Goal: Task Accomplishment & Management: Manage account settings

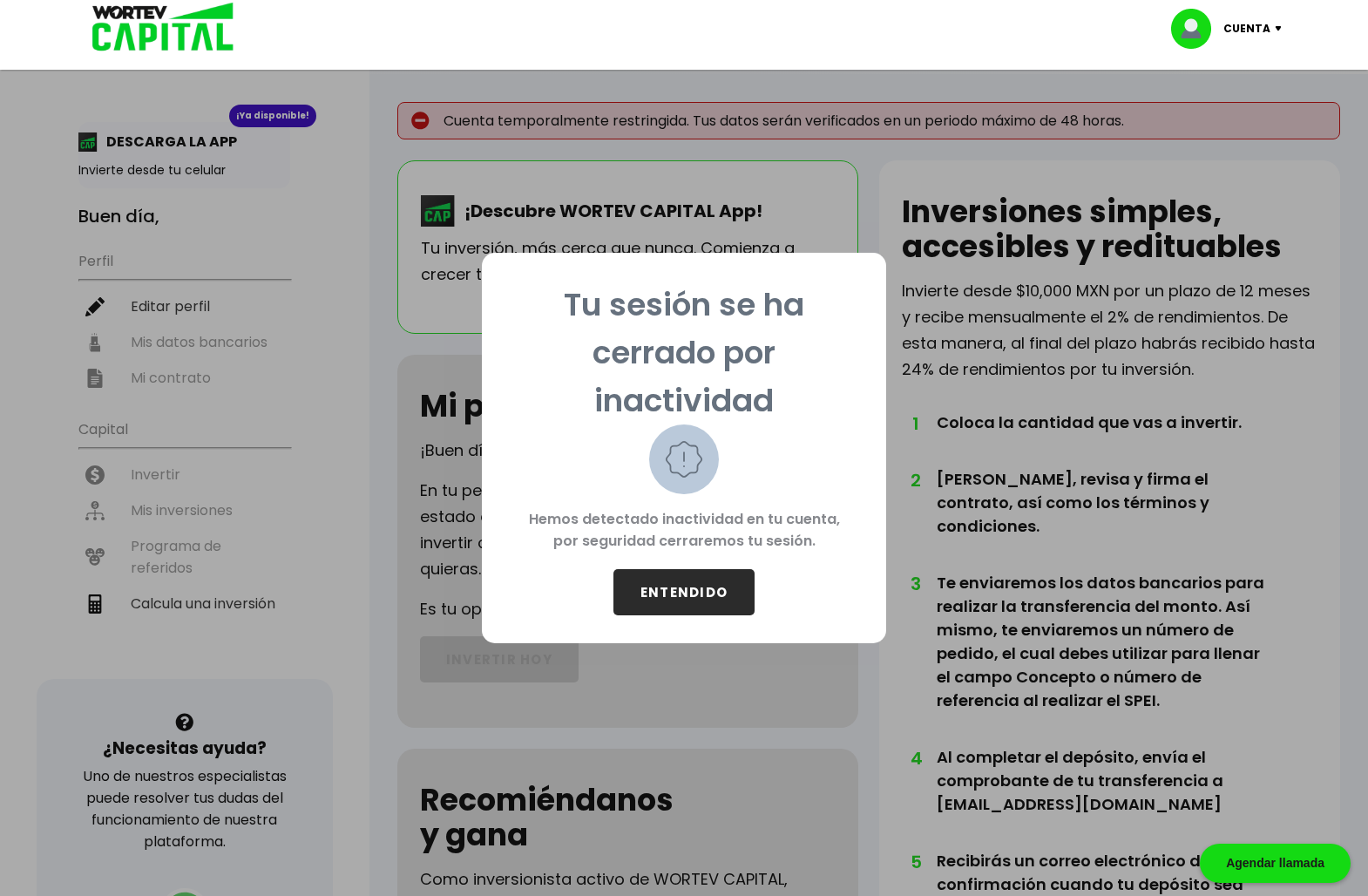
click at [702, 589] on button "ENTENDIDO" at bounding box center [684, 591] width 141 height 46
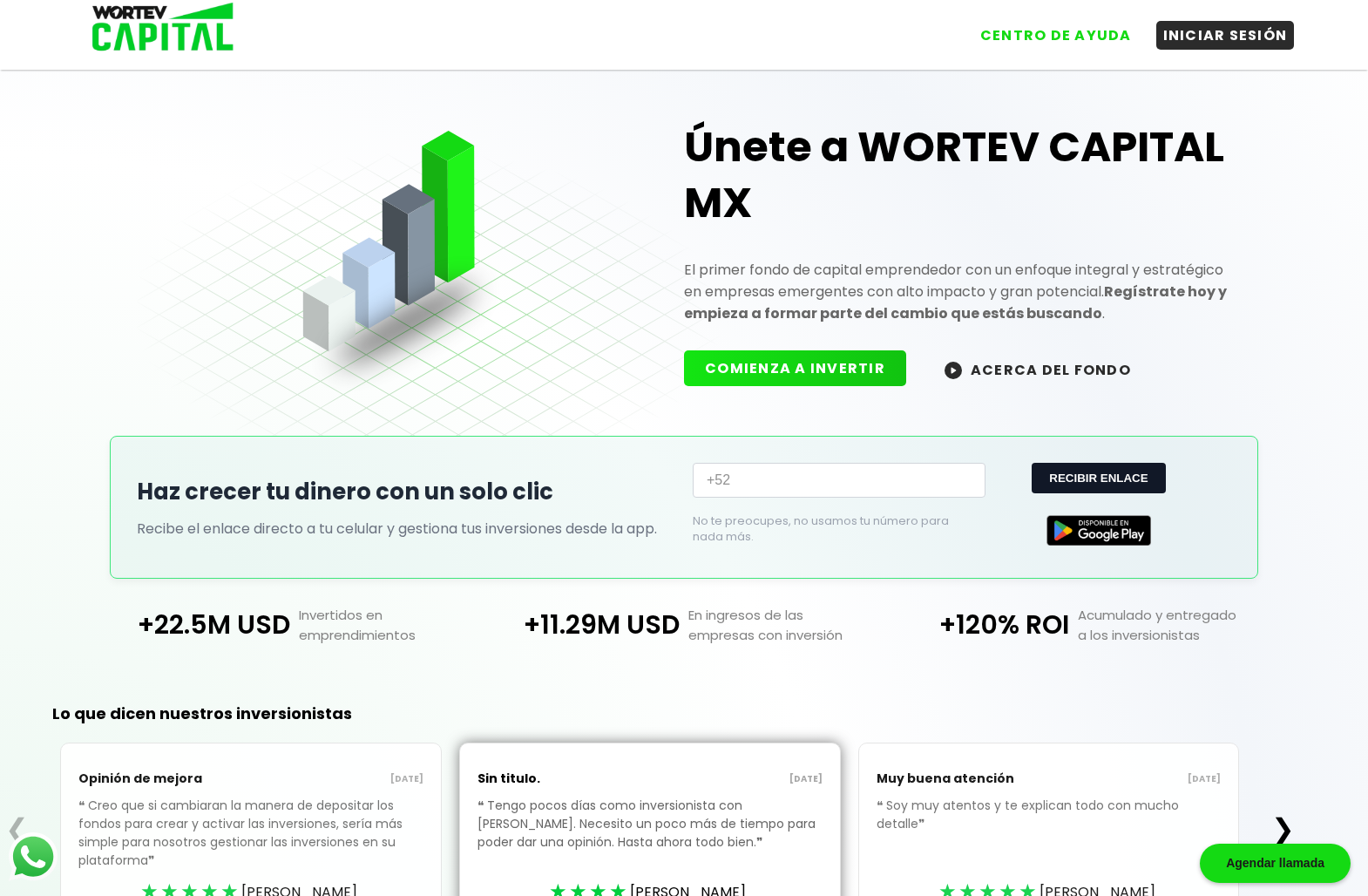
click at [1221, 17] on link "INICIAR SESIÓN" at bounding box center [1217, 29] width 156 height 42
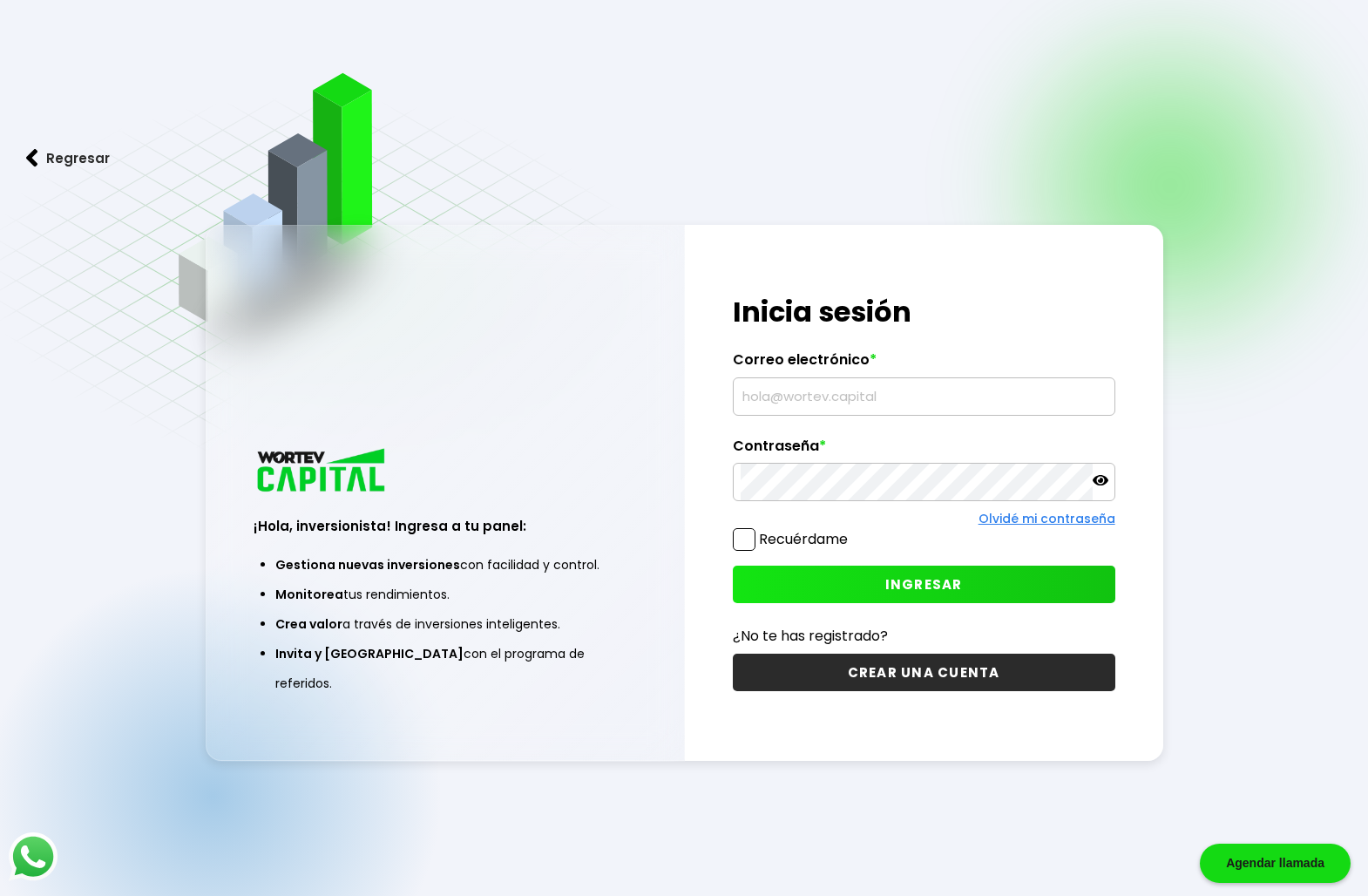
type input "[EMAIL_ADDRESS][DOMAIN_NAME]"
click at [783, 540] on label "Recuérdame" at bounding box center [802, 539] width 89 height 20
click at [851, 531] on input "Recuérdame" at bounding box center [851, 531] width 0 height 0
click at [824, 595] on button "INGRESAR" at bounding box center [924, 584] width 382 height 38
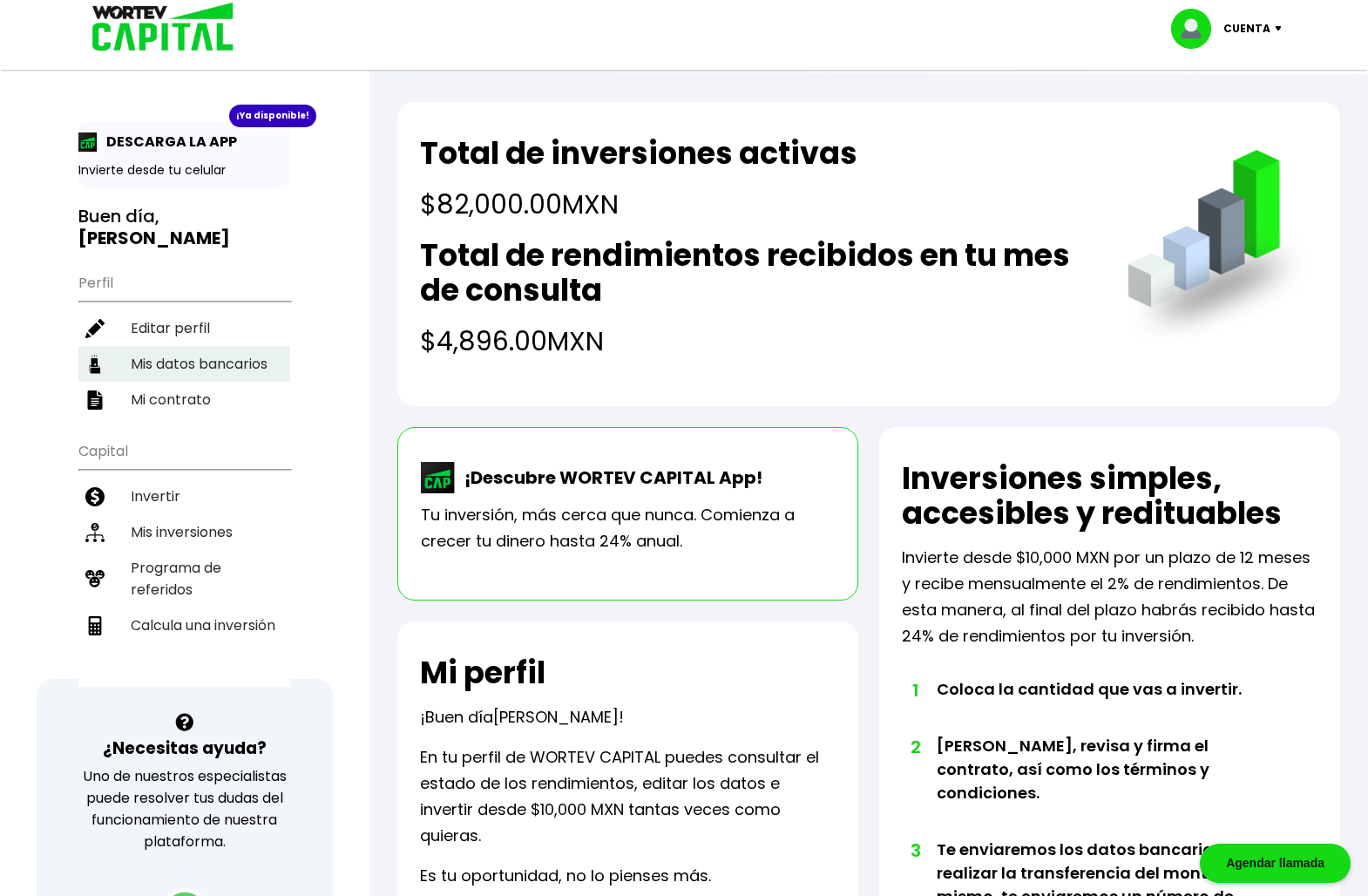
click at [210, 345] on li "Mis datos bancarios" at bounding box center [184, 363] width 212 height 36
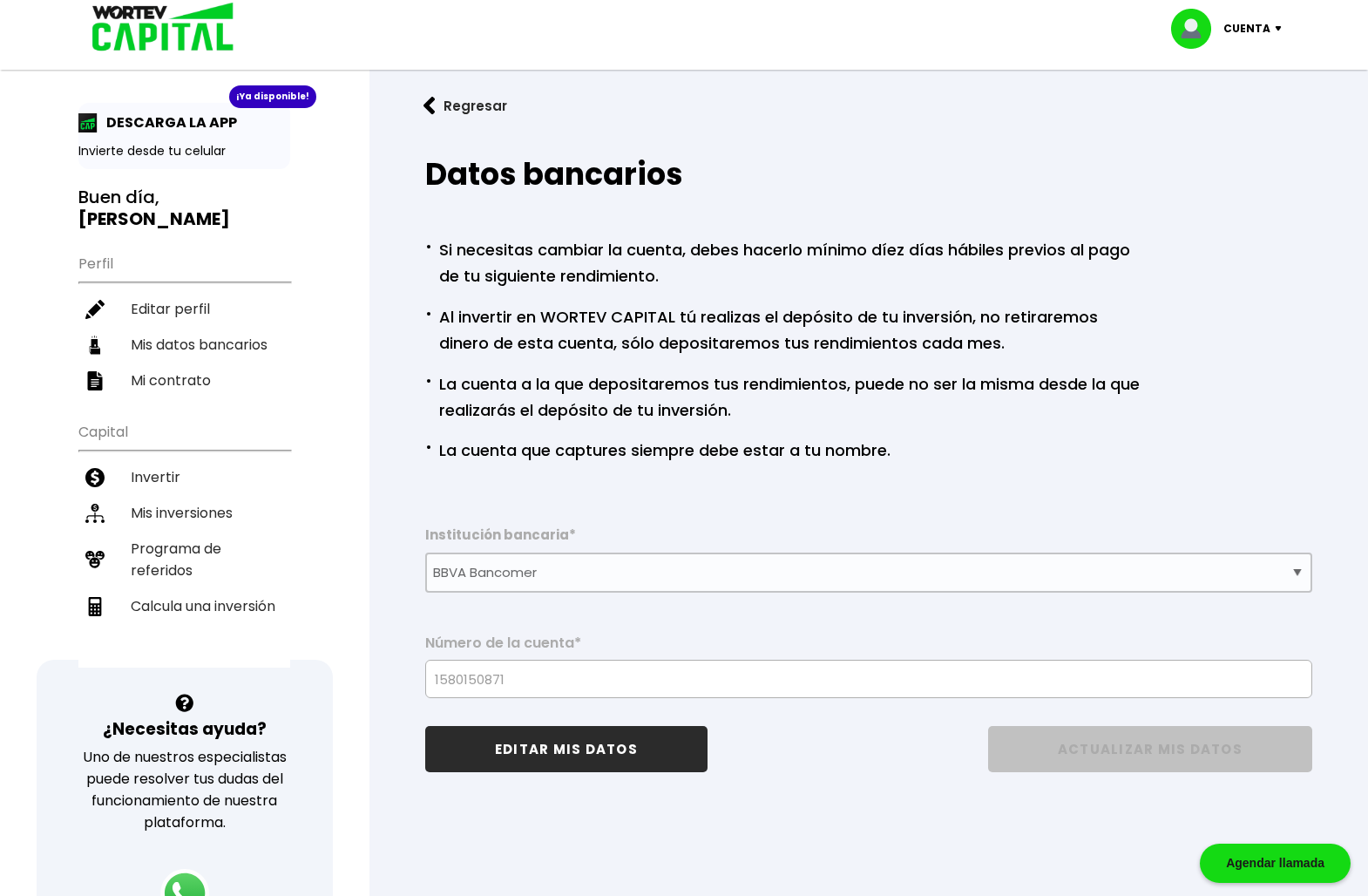
scroll to position [21, 0]
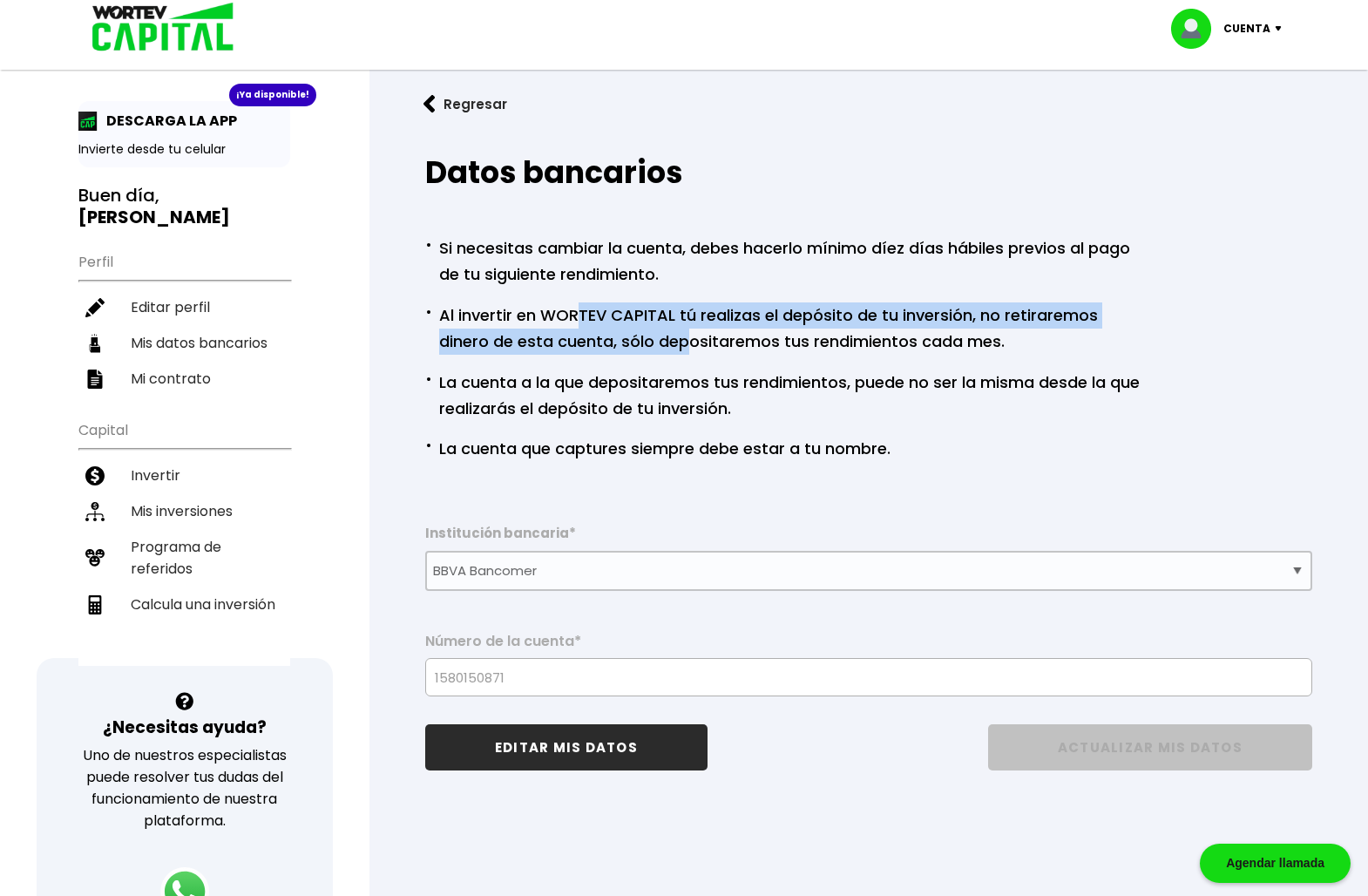
drag, startPoint x: 582, startPoint y: 310, endPoint x: 686, endPoint y: 356, distance: 113.7
click at [686, 356] on ul "· Si necesitas cambiar la cuenta, debes hacerlo mínimo díez días hábiles previo…" at bounding box center [785, 346] width 719 height 230
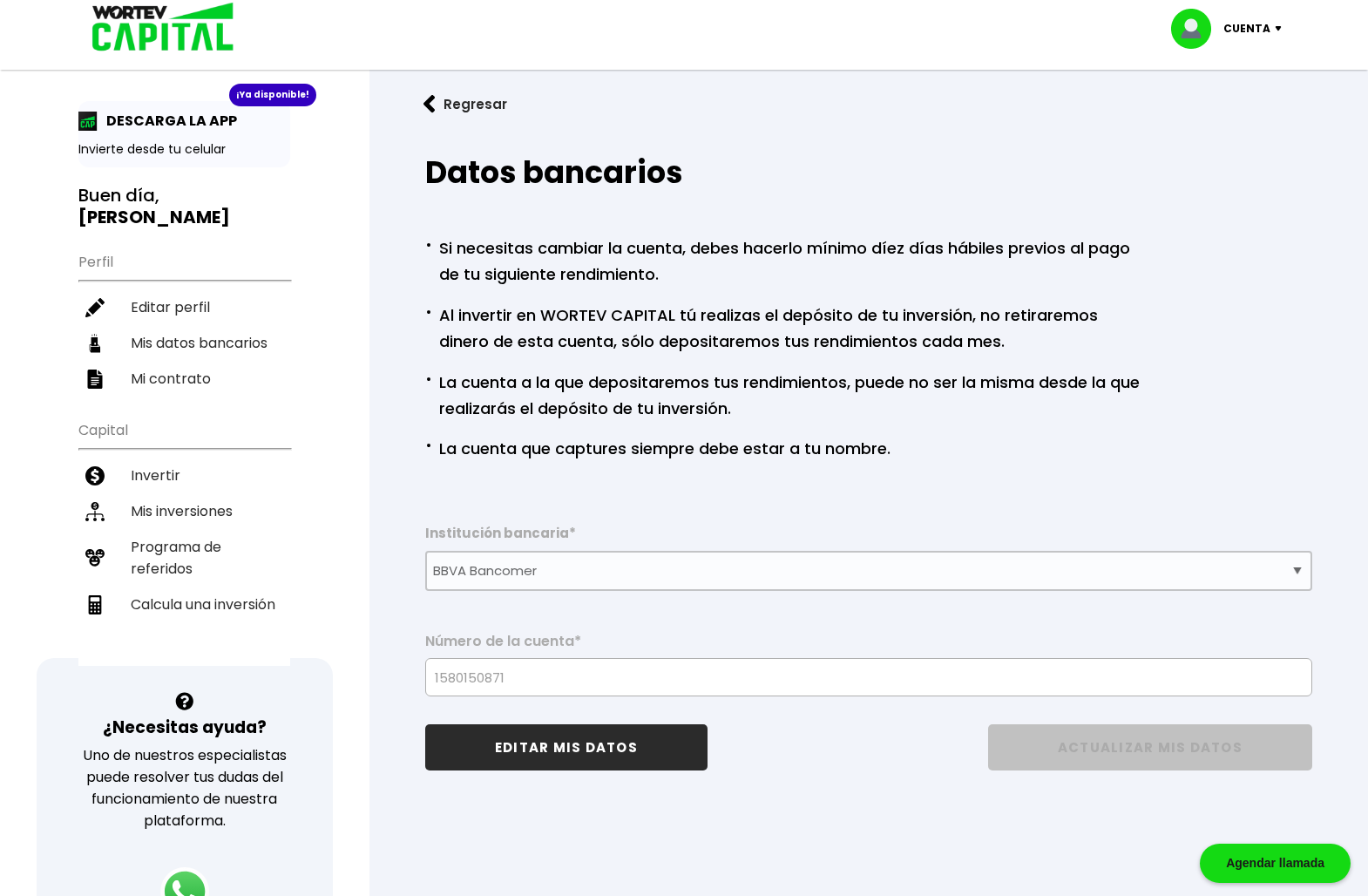
drag, startPoint x: 686, startPoint y: 356, endPoint x: 638, endPoint y: 422, distance: 81.6
click at [638, 422] on ul "· Si necesitas cambiar la cuenta, debes hacerlo mínimo díez días hábiles previo…" at bounding box center [785, 346] width 719 height 230
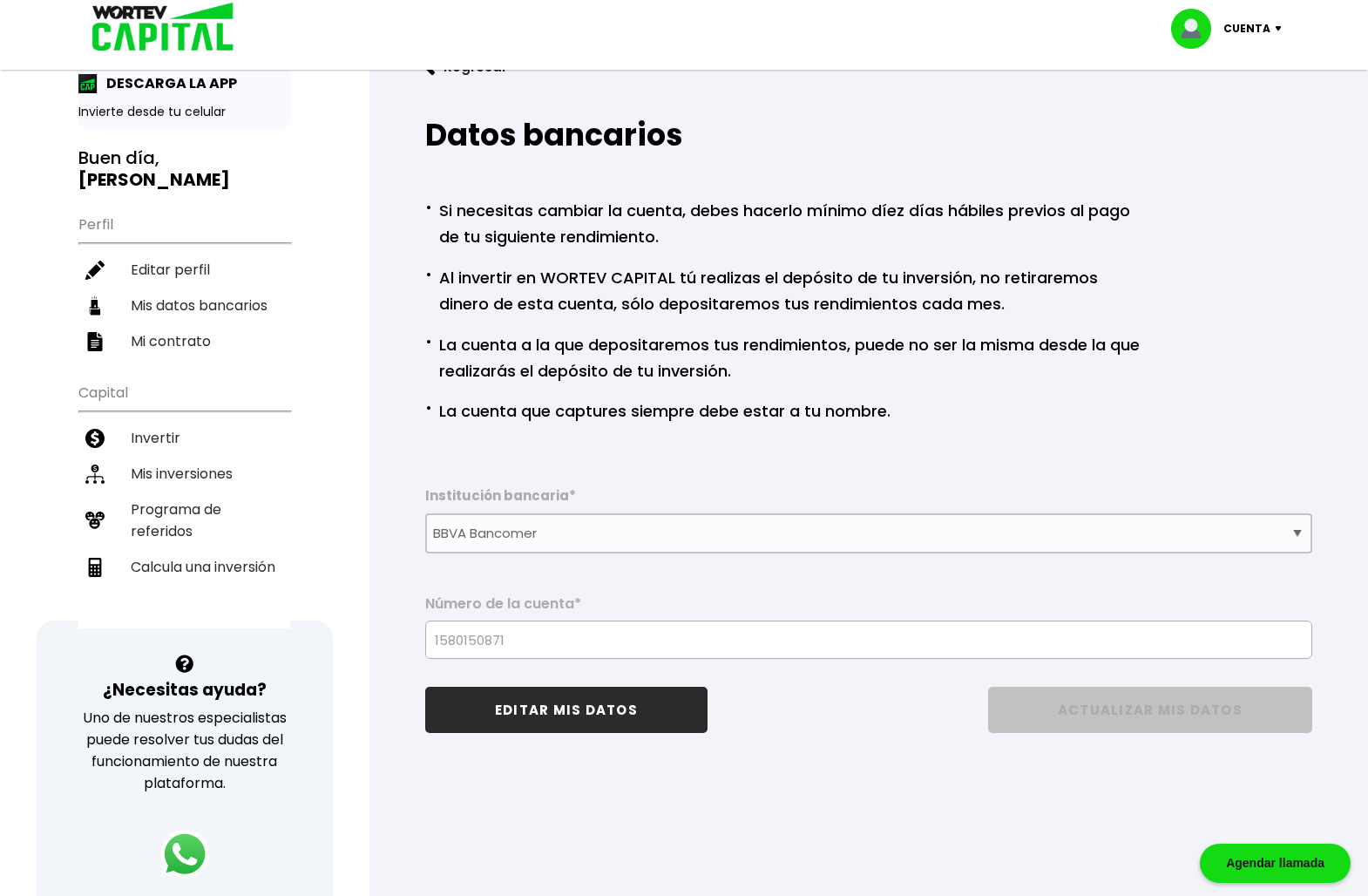
scroll to position [60, 0]
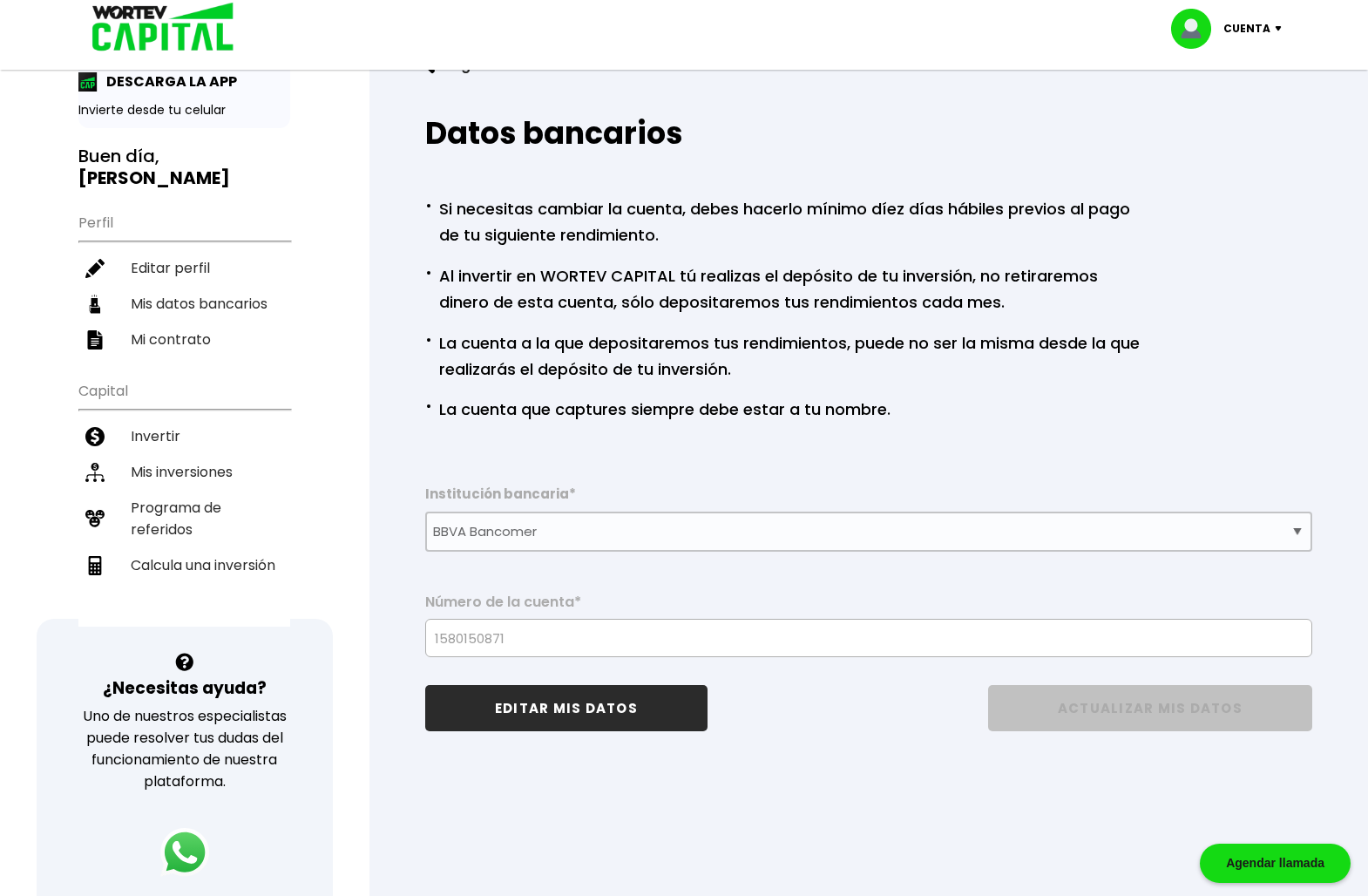
click at [581, 713] on button "EDITAR MIS DATOS" at bounding box center [567, 708] width 283 height 46
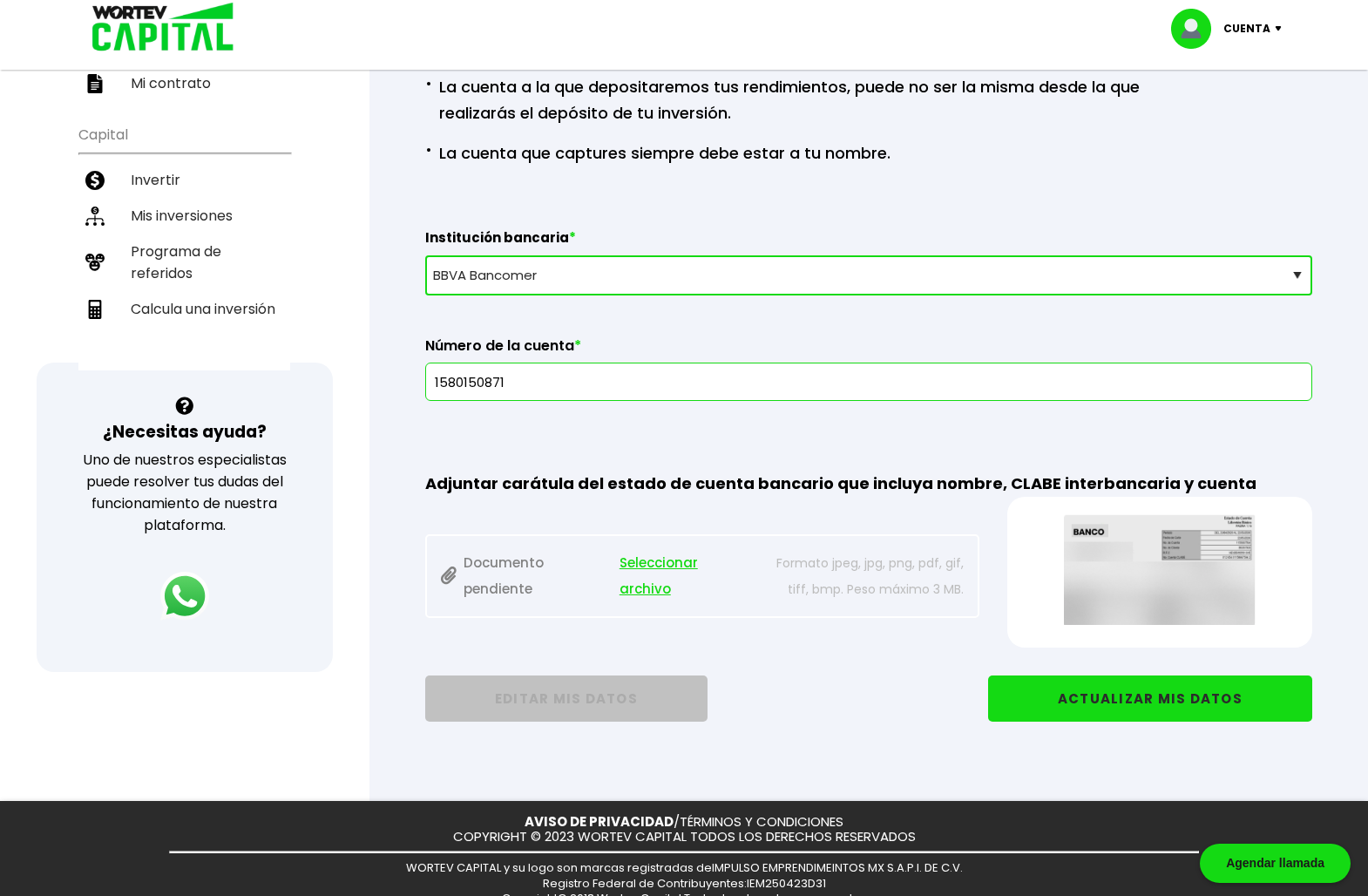
scroll to position [318, 0]
click at [590, 277] on select "Selecciona tu banco ABC Capital Actinver Afirme Albo ASP Banamex Banbajio Banco…" at bounding box center [868, 275] width 887 height 40
click at [388, 696] on div "Regresar Datos bancarios · Si necesitas cambiar la cuenta, debes hacerlo mínimo…" at bounding box center [868, 274] width 999 height 1033
click at [538, 276] on select "Selecciona tu banco ABC Capital Actinver Afirme Albo ASP Banamex Banbajio Banco…" at bounding box center [868, 275] width 887 height 40
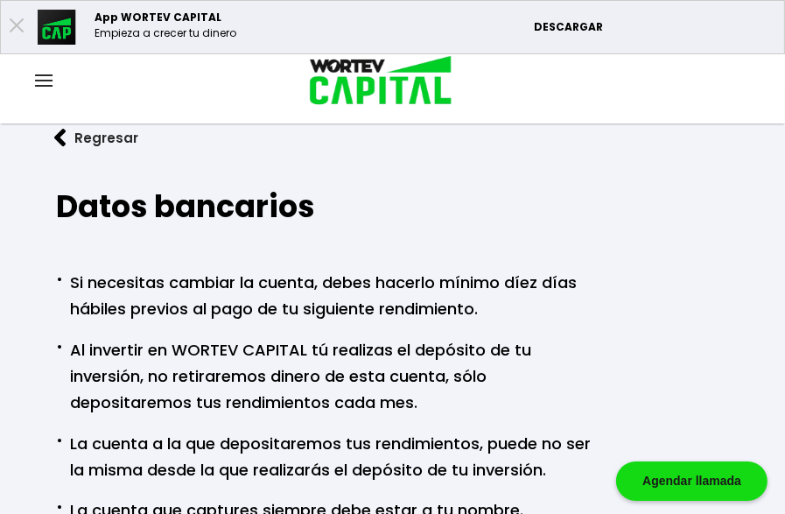
scroll to position [0, 0]
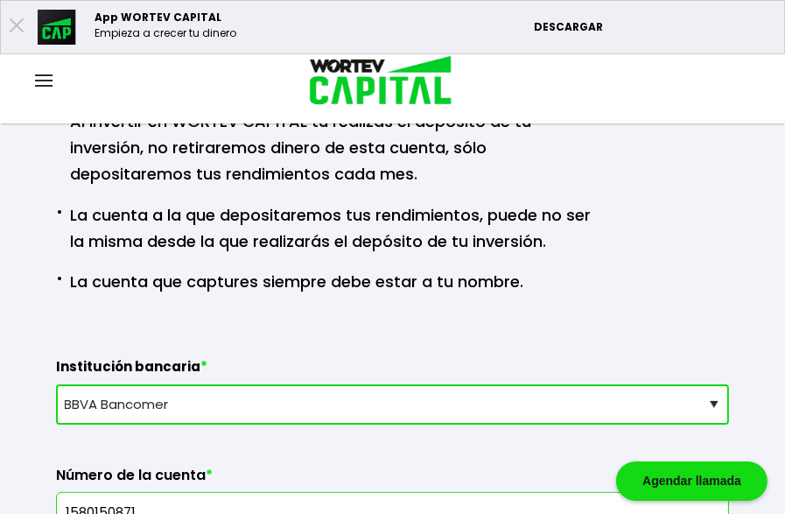
click at [354, 421] on select "Selecciona tu banco ABC Capital Actinver Afirme Albo ASP Banamex Banbajio Banco…" at bounding box center [392, 404] width 673 height 40
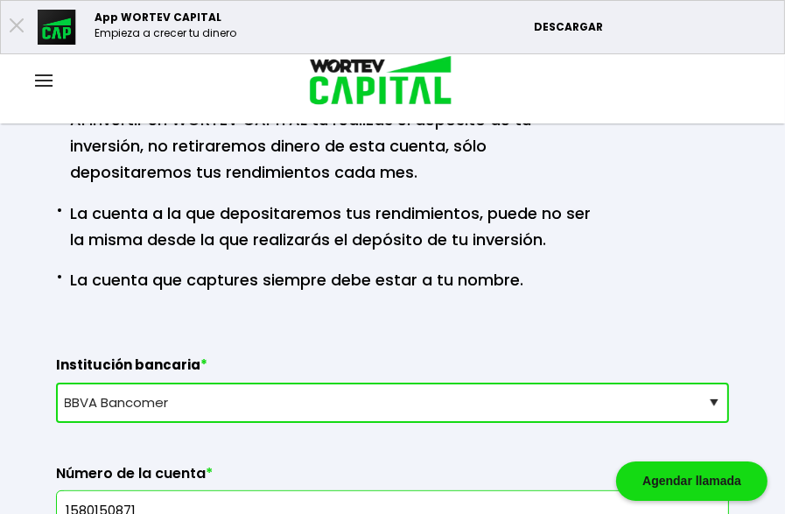
click at [354, 421] on select "Selecciona tu banco ABC Capital Actinver Afirme Albo ASP Banamex Banbajio Banco…" at bounding box center [392, 402] width 673 height 40
select select "Otro"
click at [56, 382] on select "Selecciona tu banco ABC Capital Actinver Afirme Albo ASP Banamex Banbajio Banco…" at bounding box center [392, 402] width 673 height 40
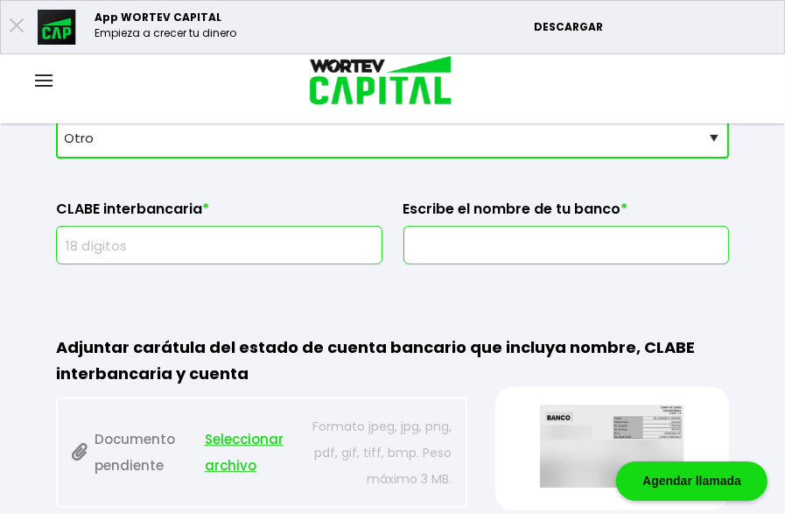
scroll to position [512, 0]
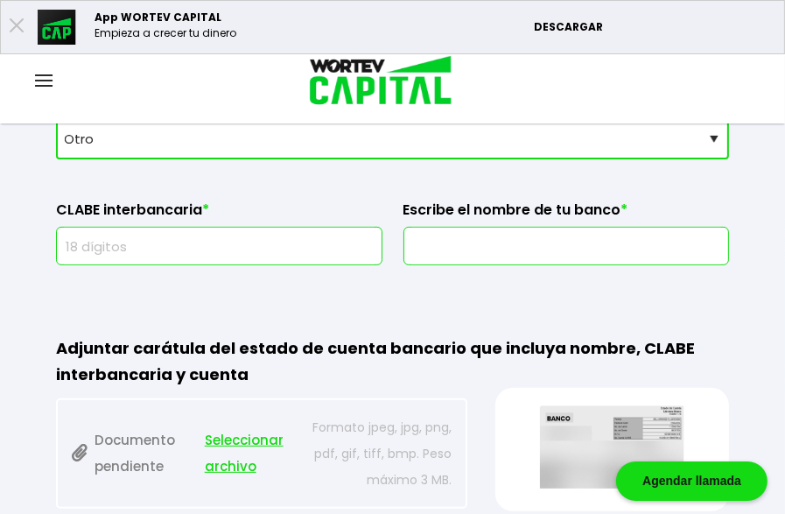
click at [465, 214] on label "Escribe el nombre de tu banco *" at bounding box center [566, 214] width 326 height 26
click at [460, 236] on input "text" at bounding box center [566, 246] width 311 height 37
type input "Openbank"
click at [284, 241] on input "text" at bounding box center [219, 246] width 311 height 37
paste input "64618040160017884"
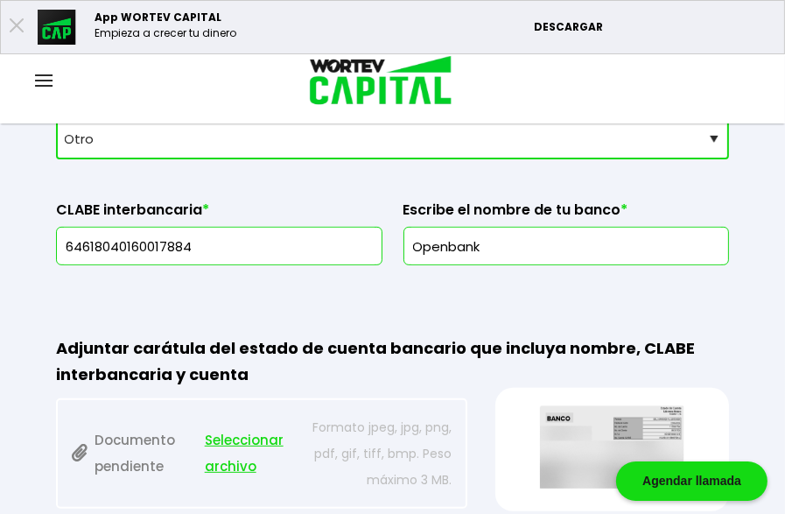
drag, startPoint x: 311, startPoint y: 257, endPoint x: 69, endPoint y: 268, distance: 241.8
click at [69, 268] on div "Datos bancarios · Si necesitas cambiar la cuenta, debes hacerlo mínimo díez día…" at bounding box center [392, 154] width 729 height 946
click at [312, 290] on div "Datos bancarios · Si necesitas cambiar la cuenta, debes hacerlo mínimo díez día…" at bounding box center [392, 154] width 729 height 946
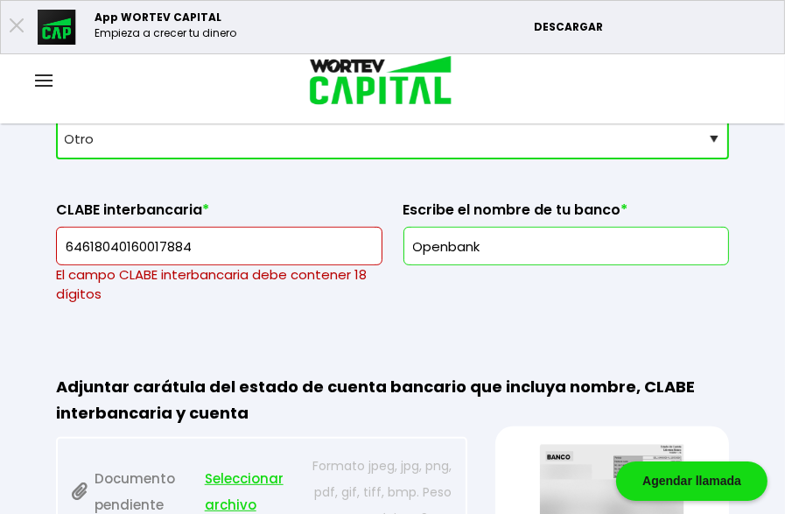
scroll to position [510, 0]
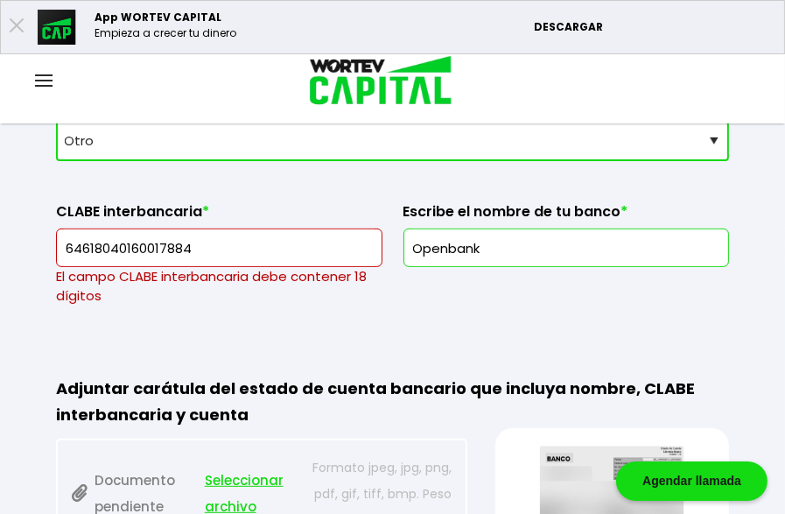
click at [270, 238] on input "64618040160017884" at bounding box center [219, 247] width 311 height 37
click at [265, 255] on input "64618040160017884" at bounding box center [219, 247] width 311 height 37
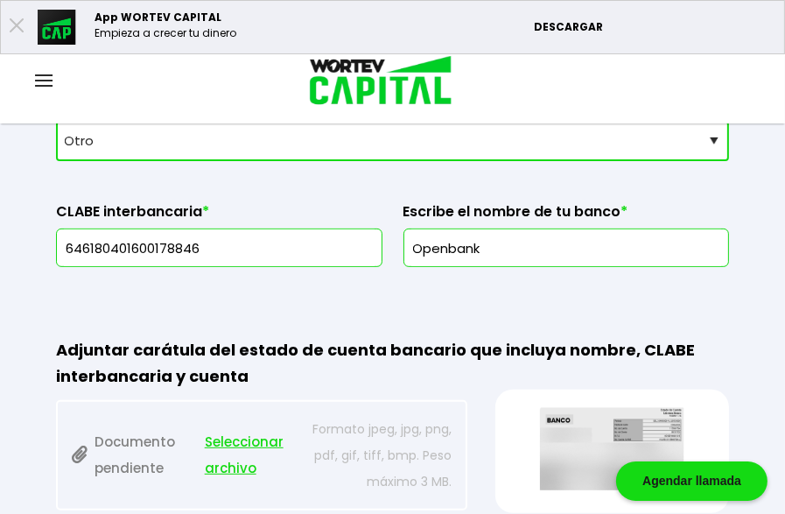
type input "646180401600178846"
click at [291, 324] on div "Adjuntar carátula del estado de cuenta bancario que incluya nombre, CLABE inter…" at bounding box center [392, 404] width 673 height 218
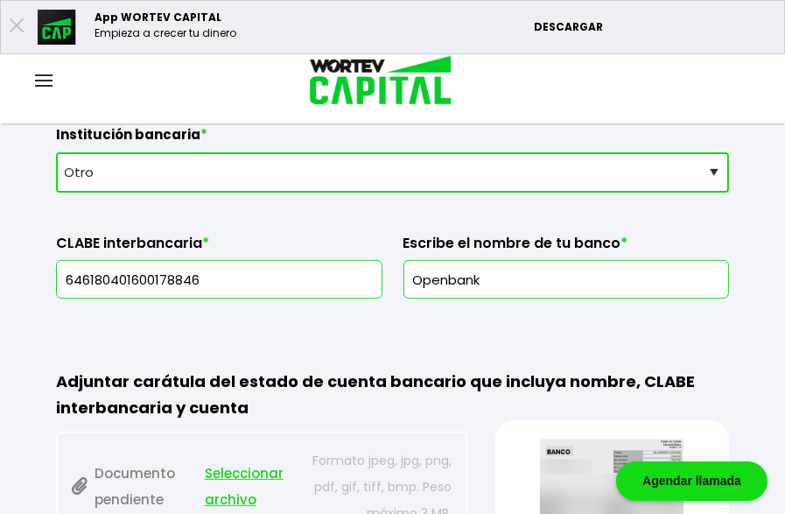
scroll to position [488, 0]
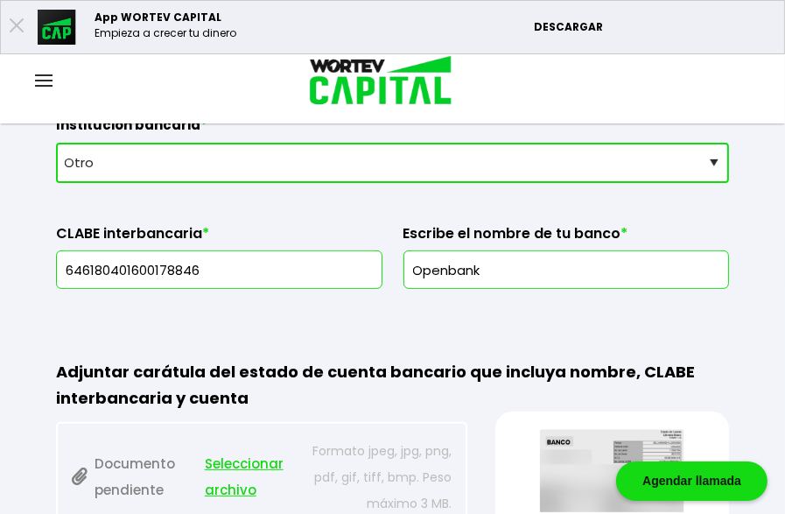
click at [545, 268] on input "Openbank" at bounding box center [566, 269] width 311 height 37
type input "Openbank México, S.A."
click at [533, 321] on div "Adjuntar carátula del estado de cuenta bancario que incluya nombre, CLABE inter…" at bounding box center [392, 426] width 673 height 218
click at [266, 253] on input "646180401600178846" at bounding box center [219, 269] width 311 height 37
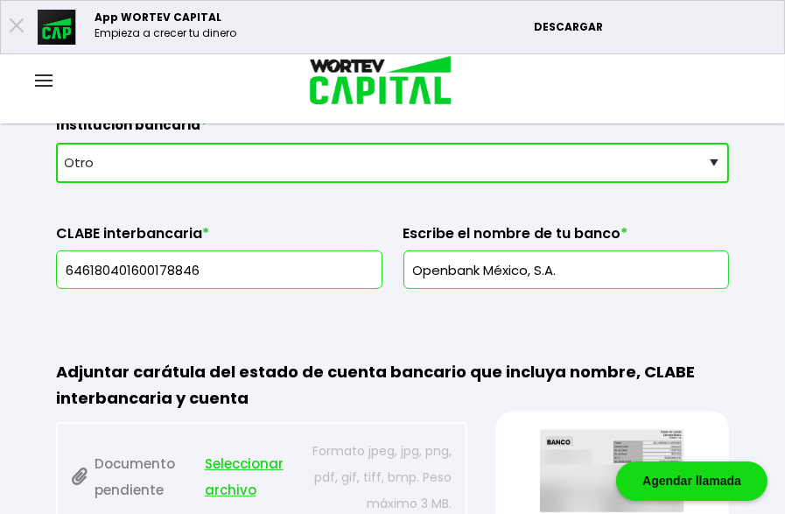
click at [266, 253] on input "646180401600178846" at bounding box center [219, 269] width 311 height 37
click at [312, 226] on label "CLABE interbancaria *" at bounding box center [219, 238] width 326 height 26
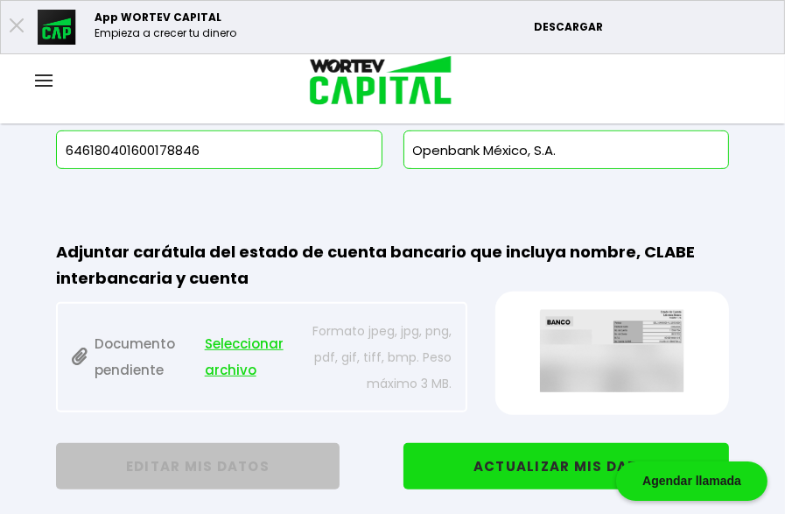
scroll to position [609, 0]
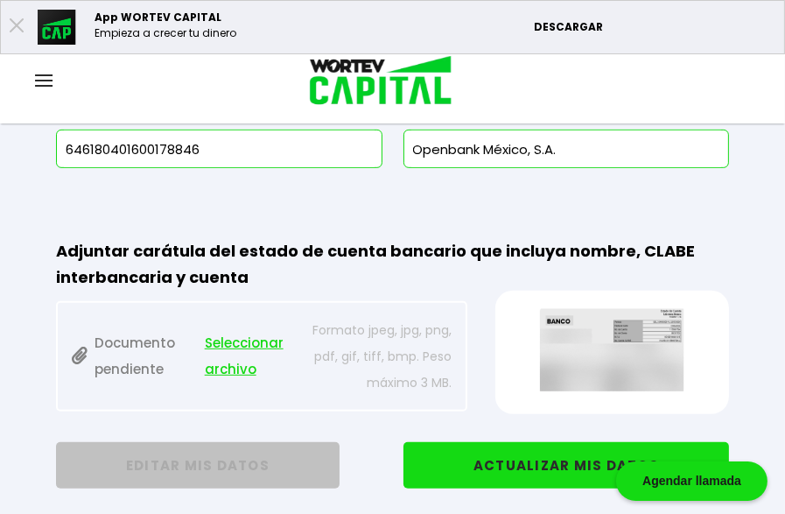
click at [220, 367] on span "Seleccionar archivo" at bounding box center [250, 356] width 90 height 53
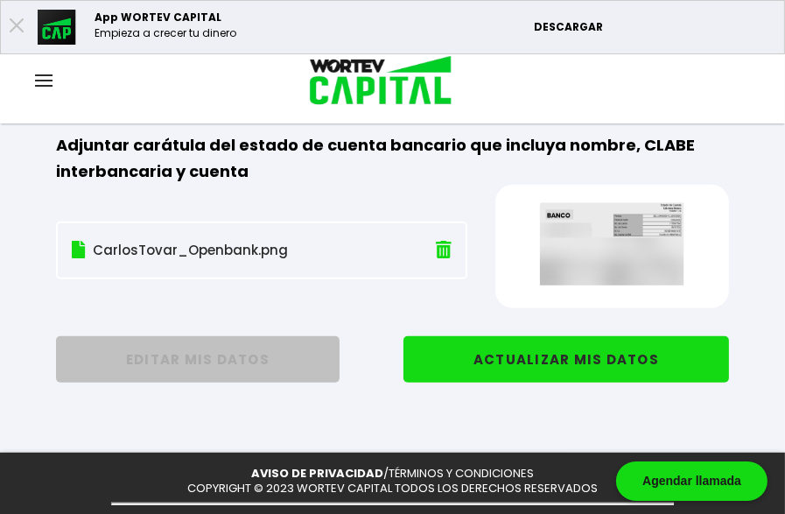
scroll to position [715, 0]
click at [511, 356] on button "ACTUALIZAR MIS DATOS" at bounding box center [566, 359] width 326 height 46
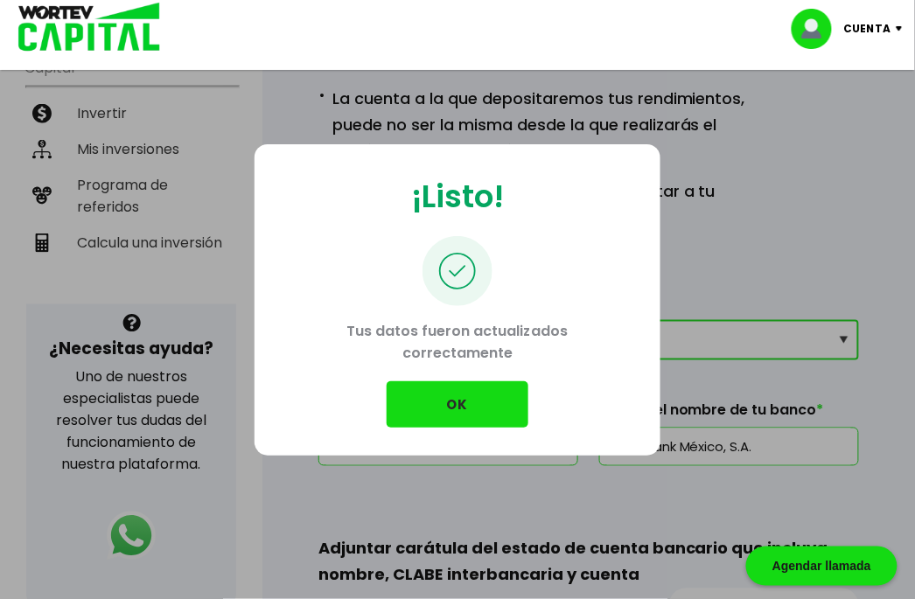
scroll to position [363, 0]
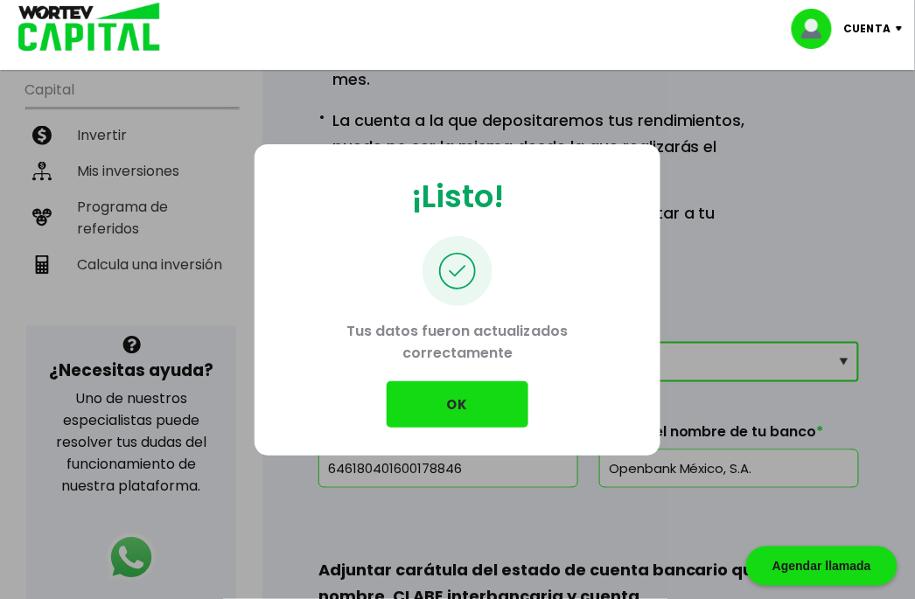
click at [473, 392] on button "OK" at bounding box center [458, 405] width 142 height 46
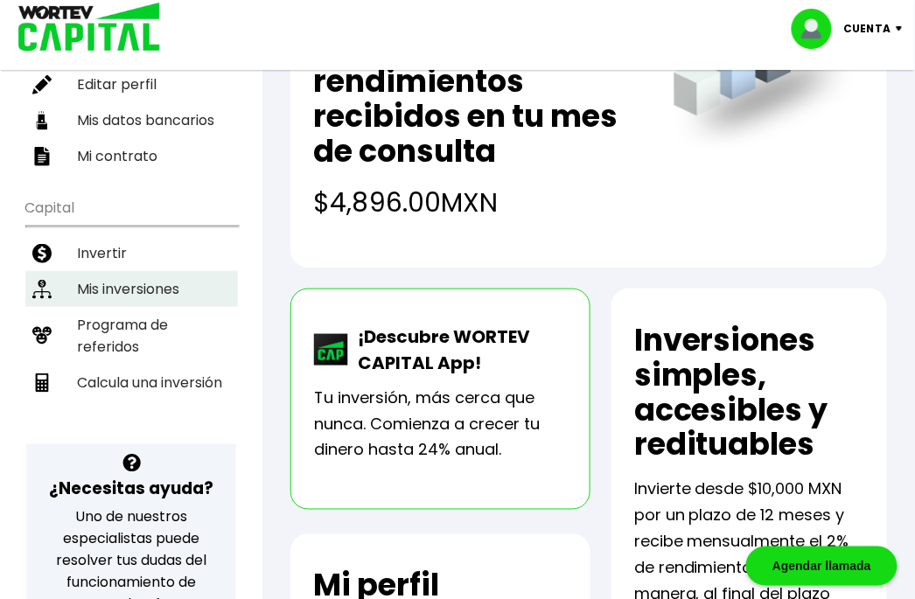
scroll to position [244, 0]
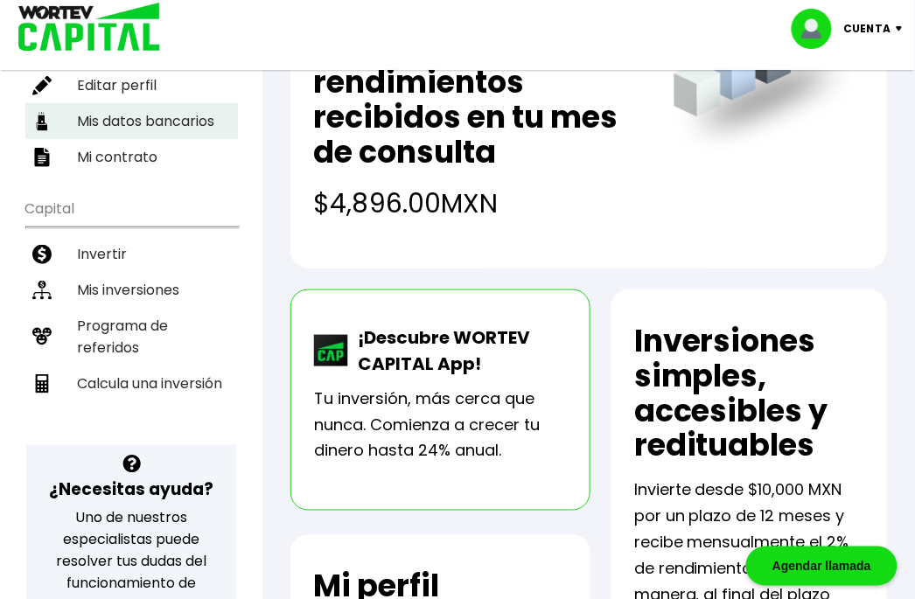
click at [123, 108] on li "Mis datos bancarios" at bounding box center [131, 121] width 213 height 36
select select "Otro"
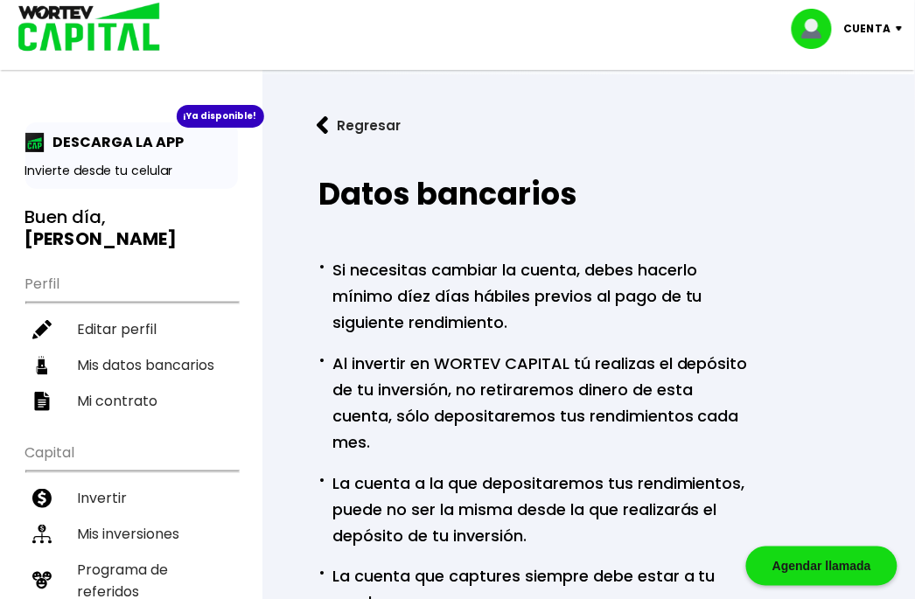
click at [620, 293] on p "· Si necesitas cambiar la cuenta, debes hacerlo mínimo díez días hábiles previo…" at bounding box center [538, 295] width 438 height 82
drag, startPoint x: 620, startPoint y: 293, endPoint x: 607, endPoint y: 396, distance: 103.2
click at [607, 396] on p "· Al invertir en WORTEV CAPITAL tú realizas el depósito de tu inversión, no ret…" at bounding box center [538, 401] width 438 height 109
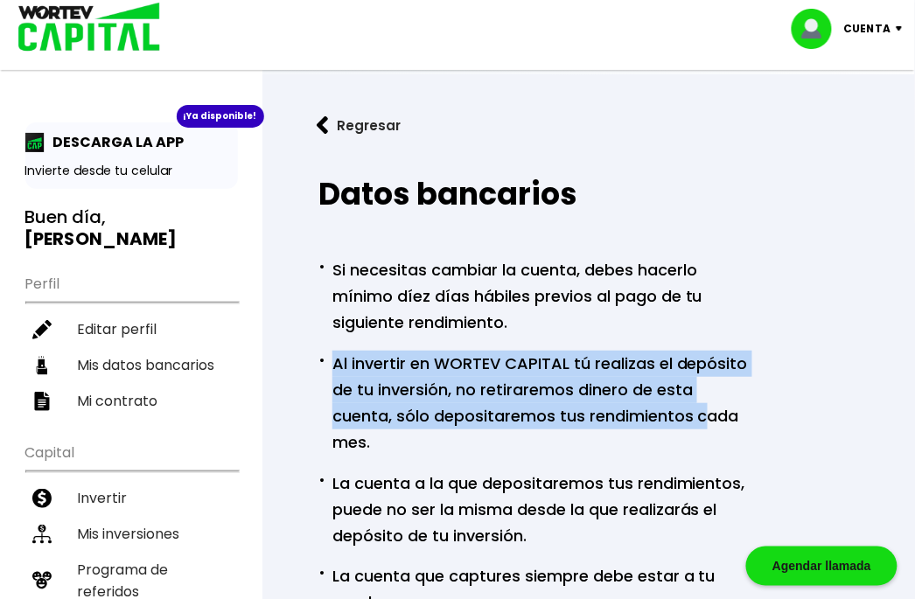
drag, startPoint x: 552, startPoint y: 351, endPoint x: 646, endPoint y: 421, distance: 116.9
click at [646, 421] on p "· Al invertir en WORTEV CAPITAL tú realizas el depósito de tu inversión, no ret…" at bounding box center [538, 401] width 438 height 109
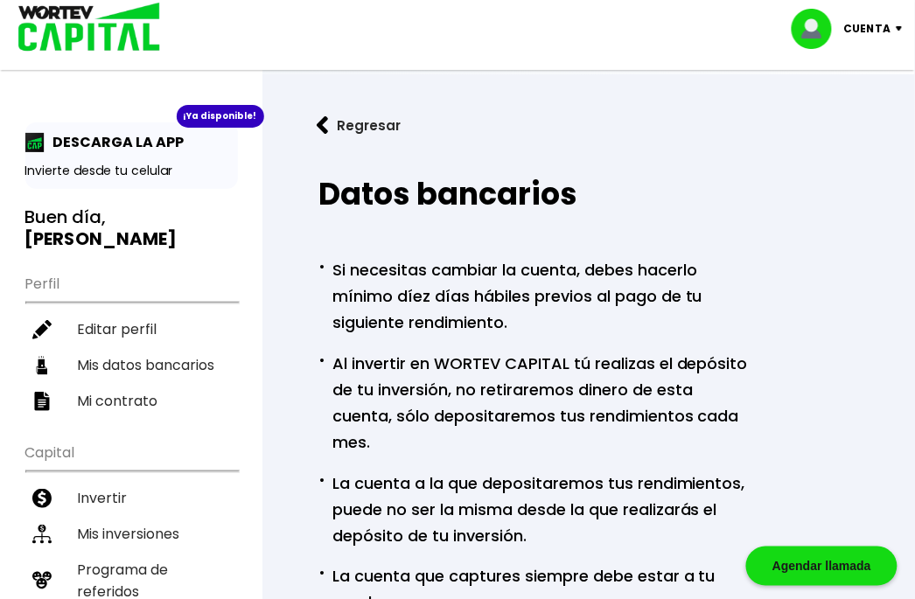
drag, startPoint x: 646, startPoint y: 421, endPoint x: 566, endPoint y: 500, distance: 112.0
click at [566, 500] on p "· La cuenta a la que depositaremos tus rendimientos, puede no ser la misma desd…" at bounding box center [538, 508] width 438 height 82
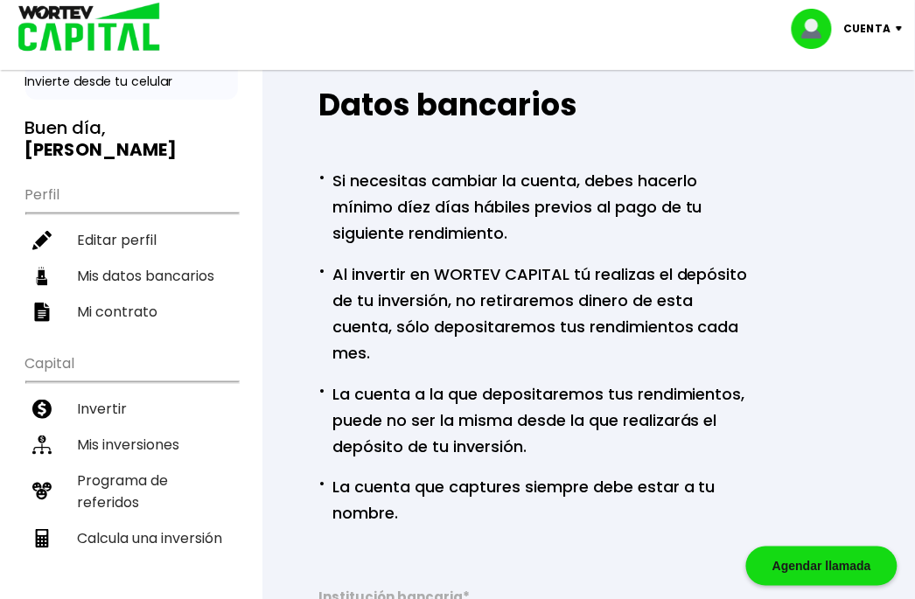
scroll to position [89, 0]
